Goal: Task Accomplishment & Management: Complete application form

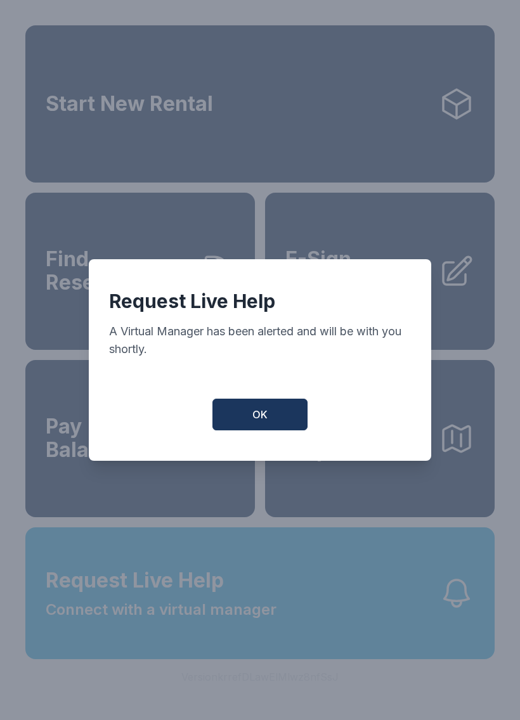
click at [277, 421] on button "OK" at bounding box center [259, 415] width 95 height 32
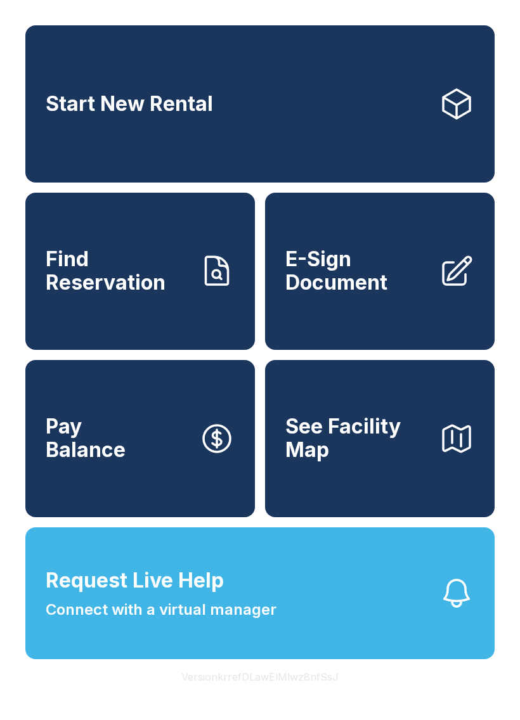
click at [381, 294] on span "E-Sign Document" at bounding box center [356, 271] width 143 height 46
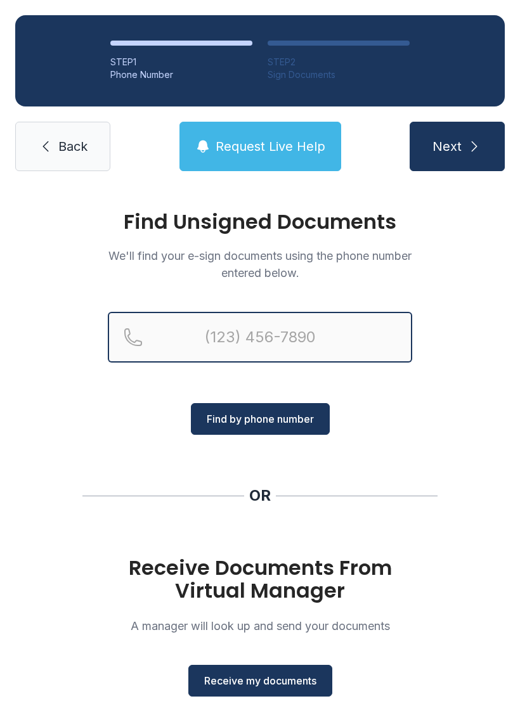
click at [306, 346] on input "Reservation phone number" at bounding box center [260, 337] width 304 height 51
type input "("
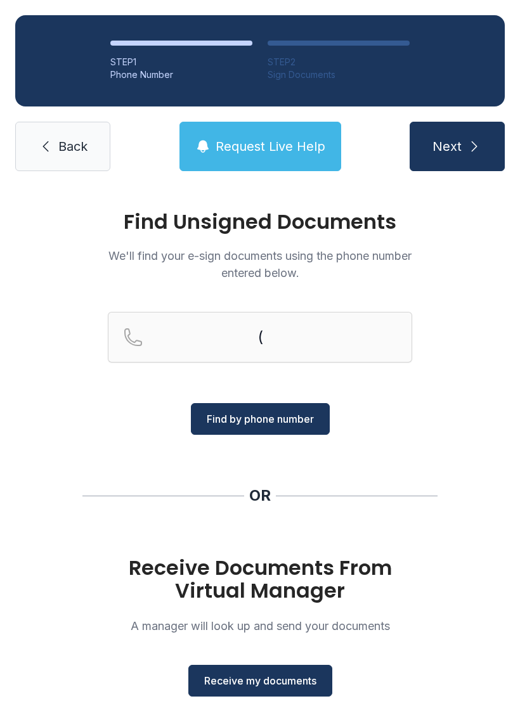
click at [75, 146] on span "Back" at bounding box center [72, 146] width 29 height 18
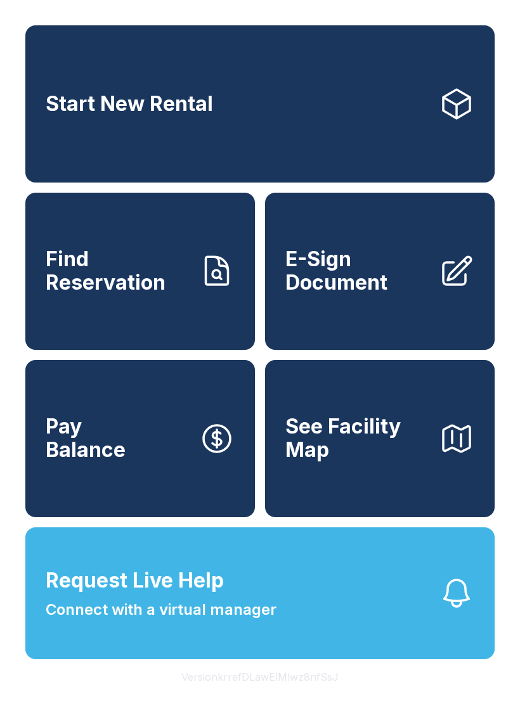
click at [371, 290] on span "E-Sign Document" at bounding box center [356, 271] width 143 height 46
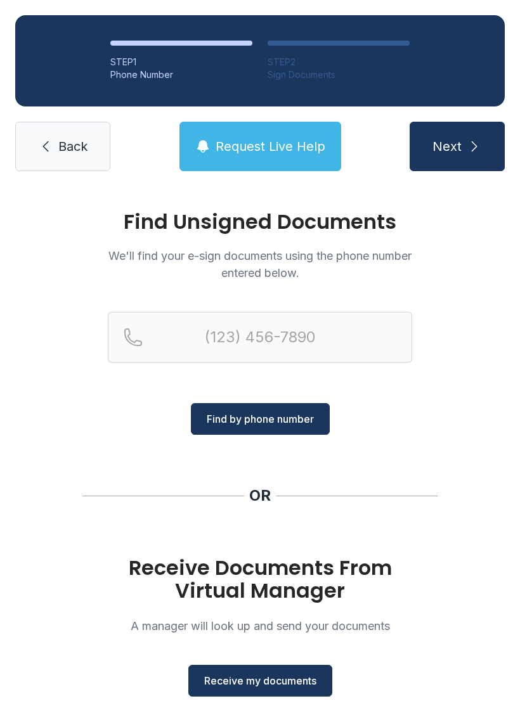
click at [271, 687] on span "Receive my documents" at bounding box center [260, 680] width 112 height 15
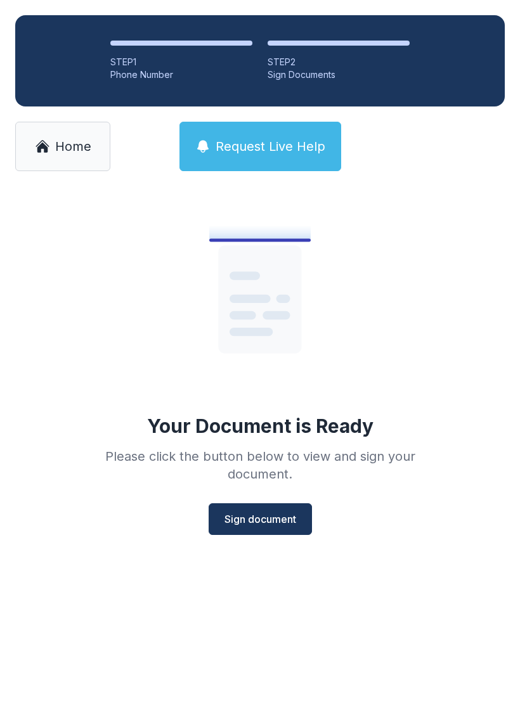
click at [258, 525] on span "Sign document" at bounding box center [260, 518] width 72 height 15
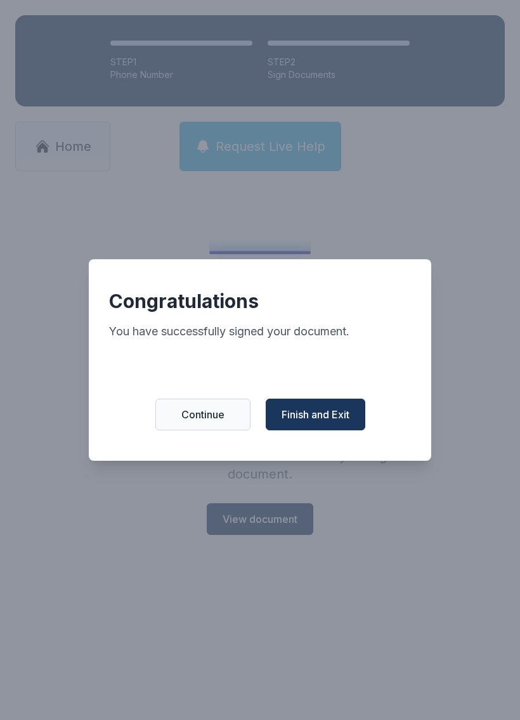
click at [317, 421] on span "Finish and Exit" at bounding box center [315, 414] width 68 height 15
